Goal: Transaction & Acquisition: Purchase product/service

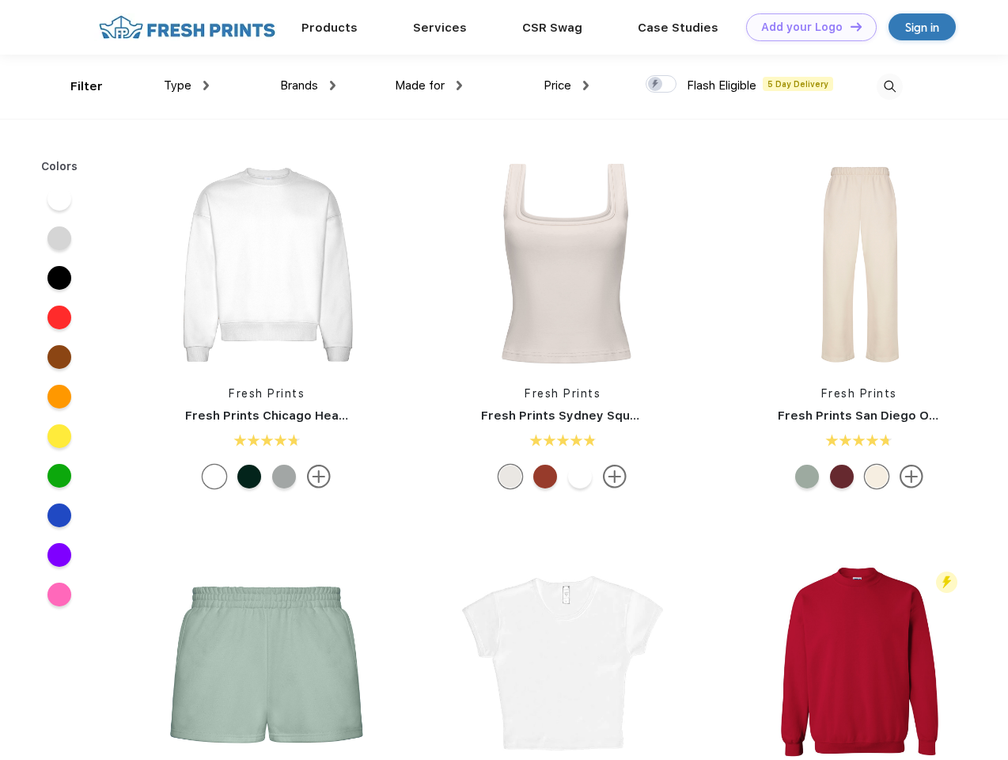
scroll to position [1, 0]
click at [806, 27] on link "Add your Logo Design Tool" at bounding box center [811, 27] width 131 height 28
click at [0, 0] on div "Design Tool" at bounding box center [0, 0] width 0 height 0
click at [849, 26] on link "Add your Logo Design Tool" at bounding box center [811, 27] width 131 height 28
click at [76, 86] on div "Filter" at bounding box center [86, 87] width 32 height 18
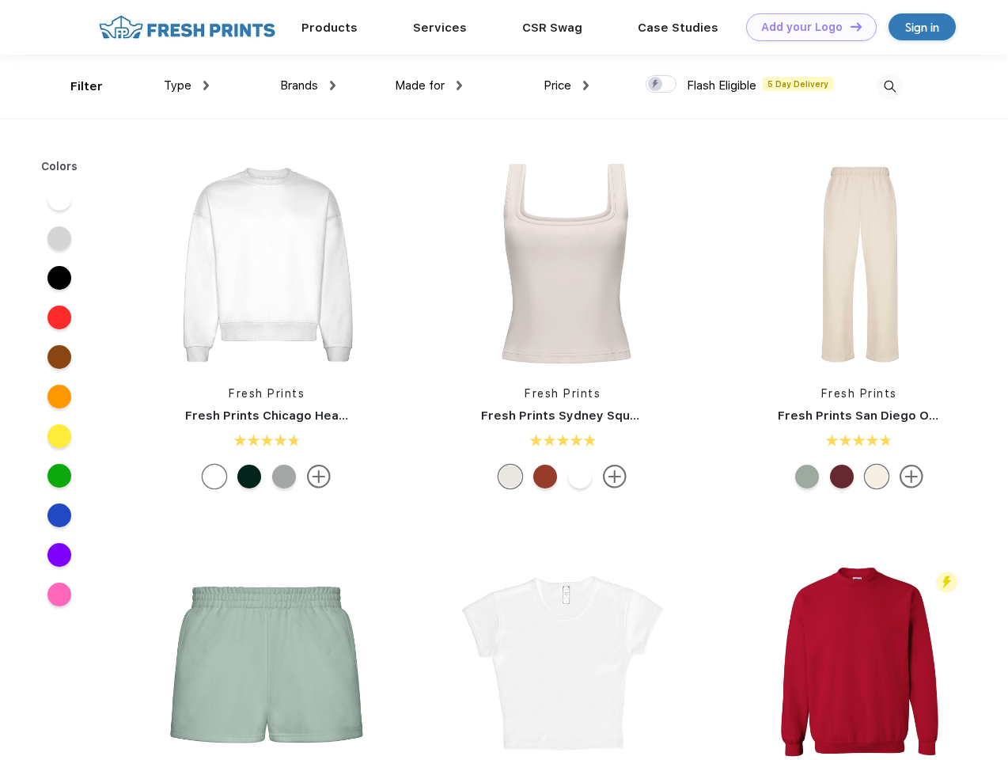
click at [187, 85] on span "Type" at bounding box center [178, 85] width 28 height 14
click at [308, 85] on span "Brands" at bounding box center [299, 85] width 38 height 14
click at [429, 85] on span "Made for" at bounding box center [420, 85] width 50 height 14
click at [567, 85] on span "Price" at bounding box center [558, 85] width 28 height 14
click at [662, 85] on div at bounding box center [661, 83] width 31 height 17
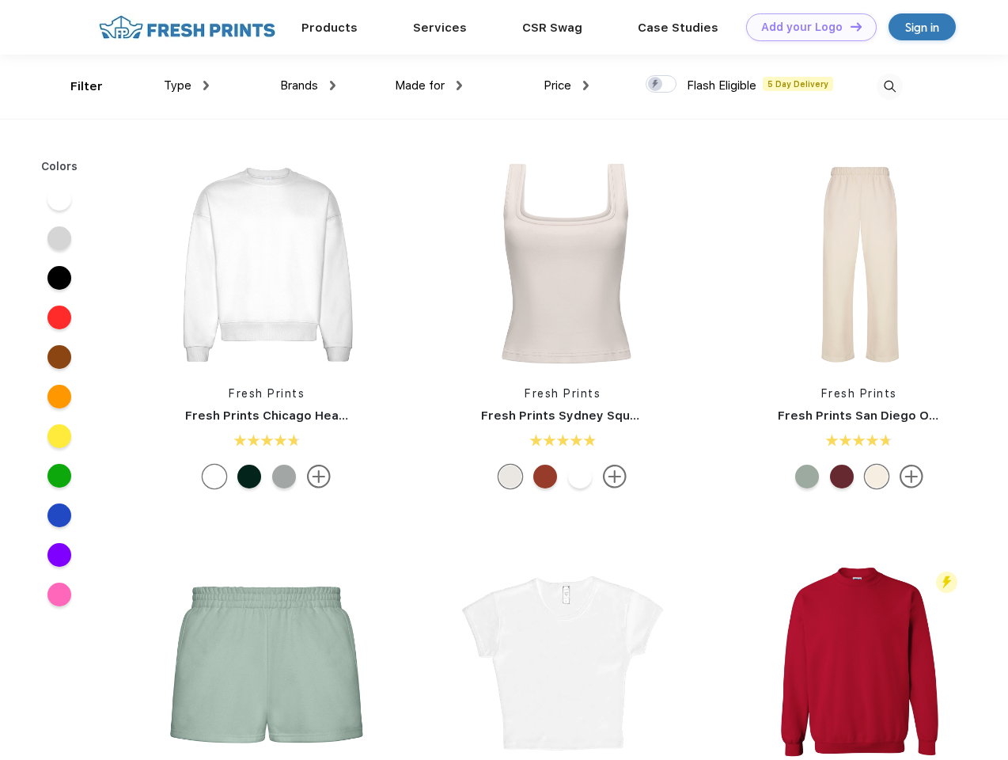
click at [656, 85] on input "checkbox" at bounding box center [651, 79] width 10 height 10
click at [890, 86] on img at bounding box center [890, 87] width 26 height 26
